Goal: Task Accomplishment & Management: Complete application form

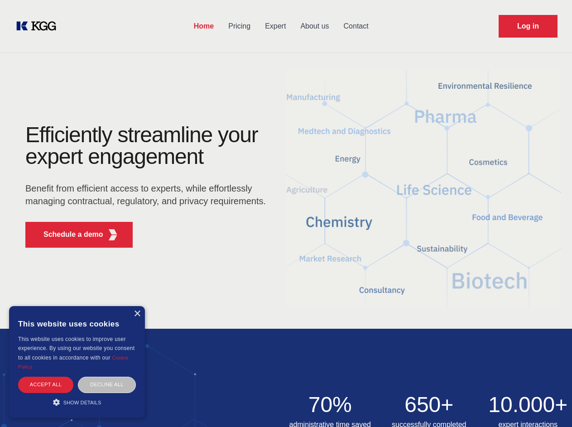
click at [286, 213] on div "Efficiently streamline your expert engagement Benefit from efficient access to …" at bounding box center [148, 189] width 275 height 131
click at [68, 235] on p "Schedule a demo" at bounding box center [73, 234] width 60 height 11
click at [137, 314] on div "× This website uses cookies This website uses cookies to improve user experienc…" at bounding box center [77, 362] width 136 height 112
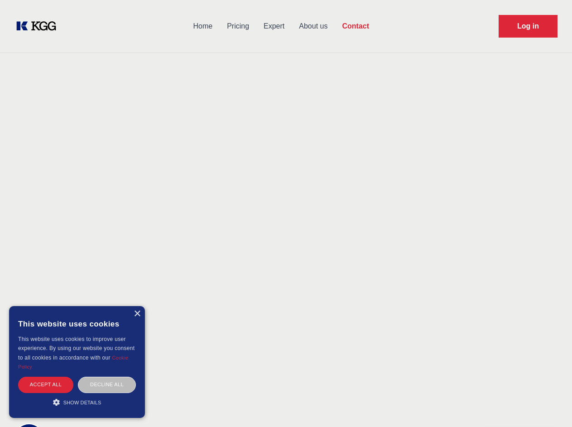
click at [46, 385] on div "Accept all" at bounding box center [45, 385] width 55 height 16
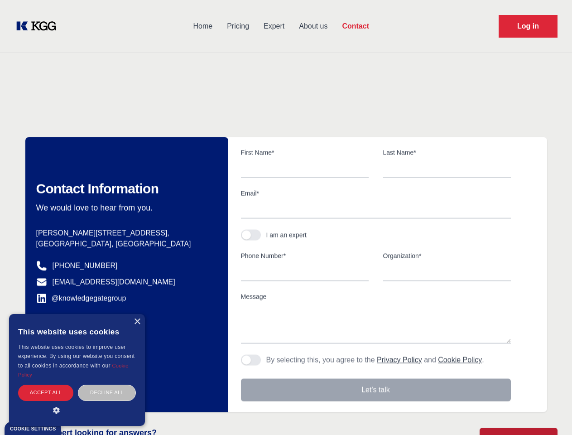
click at [107, 385] on div "Decline all" at bounding box center [107, 393] width 58 height 16
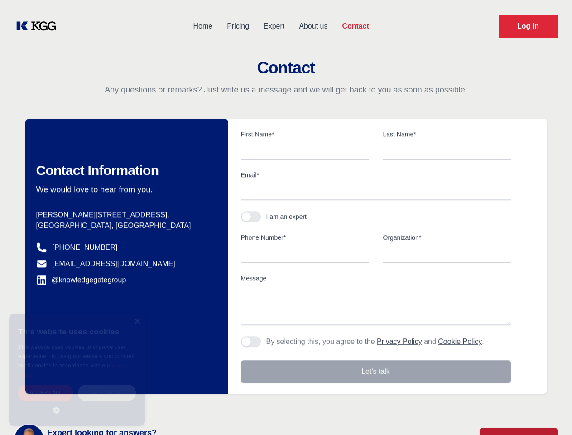
click at [77, 402] on main "Contact Any questions or remarks? Just write us a message and we will get back …" at bounding box center [286, 236] width 572 height 472
